Goal: Information Seeking & Learning: Learn about a topic

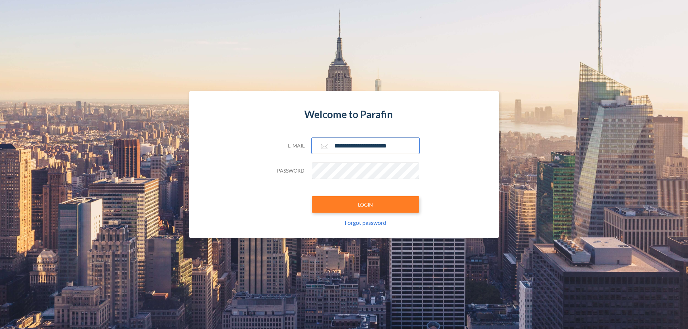
type input "**********"
click at [365, 205] on button "LOGIN" at bounding box center [365, 204] width 107 height 16
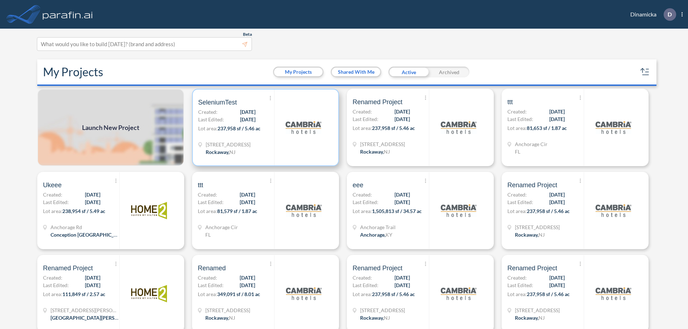
scroll to position [2, 0]
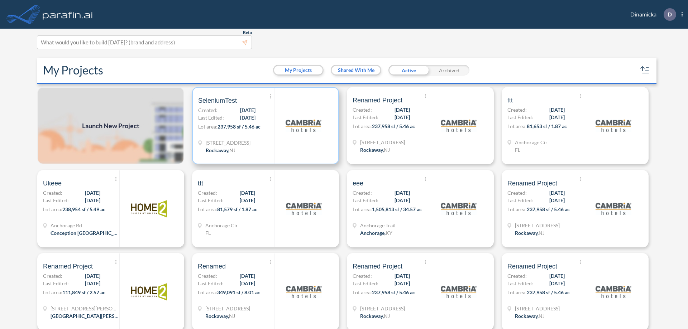
click at [264, 126] on p "Lot area: 237,958 sf / 5.46 ac" at bounding box center [236, 128] width 76 height 10
